Goal: Transaction & Acquisition: Subscribe to service/newsletter

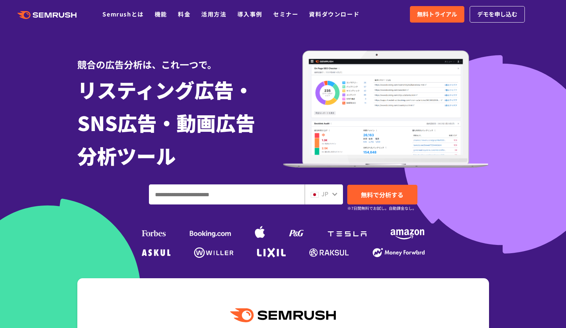
click at [175, 15] on ul "Semrushとは 機能 料金 活用方法 導入事例 セミナー 資料ダウンロード" at bounding box center [236, 14] width 268 height 9
click at [179, 14] on link "料金" at bounding box center [184, 14] width 13 height 9
